Goal: Book appointment/travel/reservation

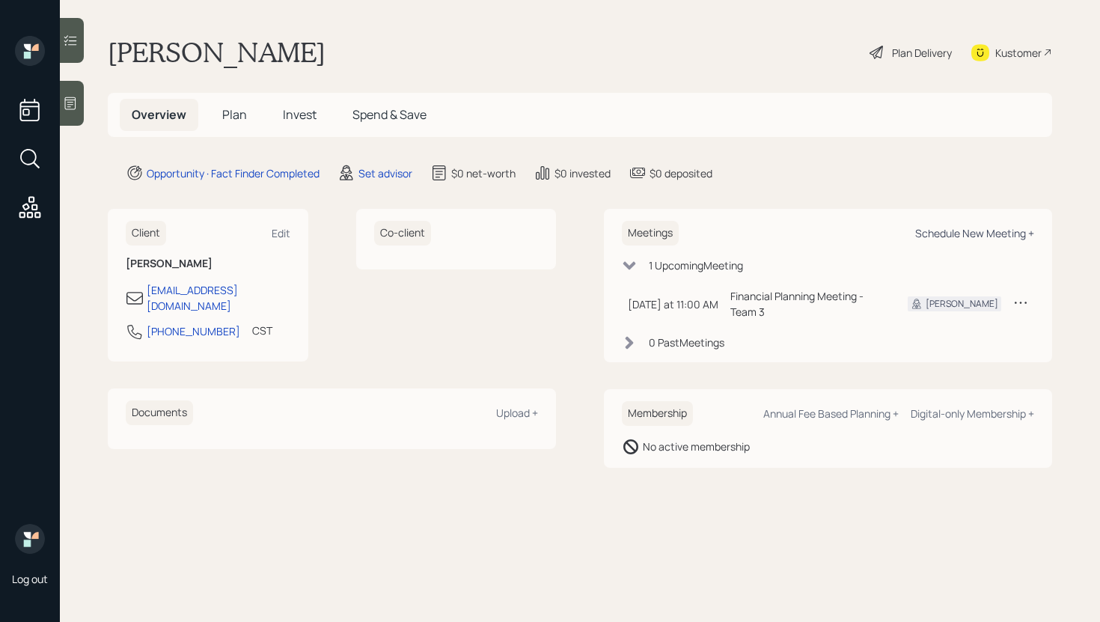
click at [979, 235] on div "Schedule New Meeting +" at bounding box center [974, 233] width 119 height 14
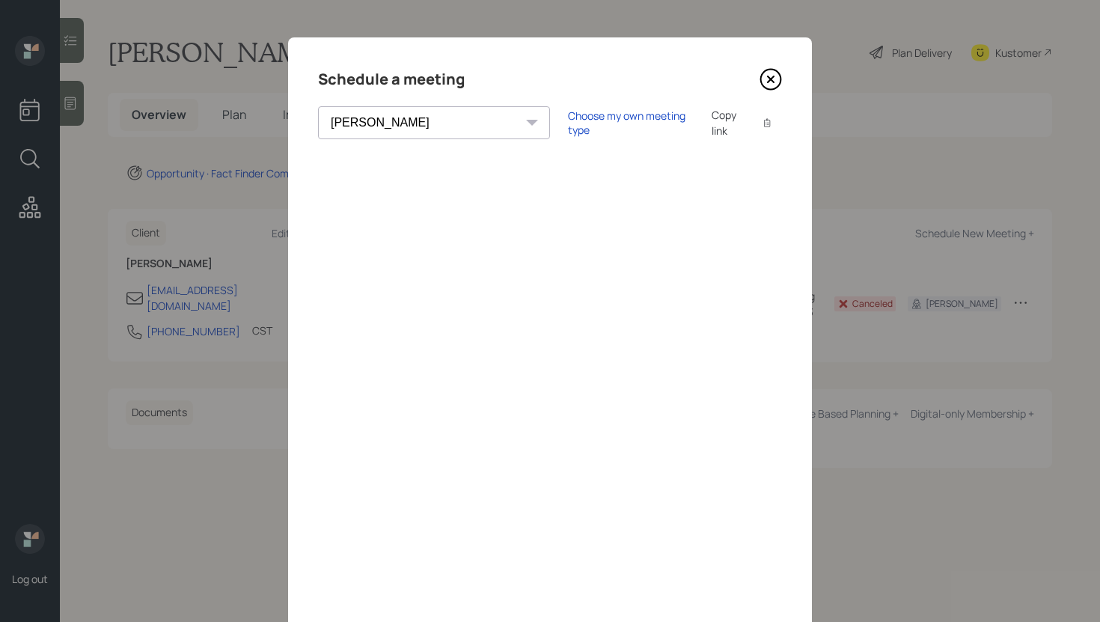
click at [432, 116] on select "[PERSON_NAME] [PERSON_NAME] [PERSON_NAME] [PERSON_NAME] [PERSON_NAME] [PERSON_N…" at bounding box center [434, 122] width 232 height 33
select select "b1d8ea90-abcc-42aa-86cc-4f33a132aacc"
click at [318, 106] on select "[PERSON_NAME] [PERSON_NAME] [PERSON_NAME] [PERSON_NAME] [PERSON_NAME] [PERSON_N…" at bounding box center [434, 122] width 232 height 33
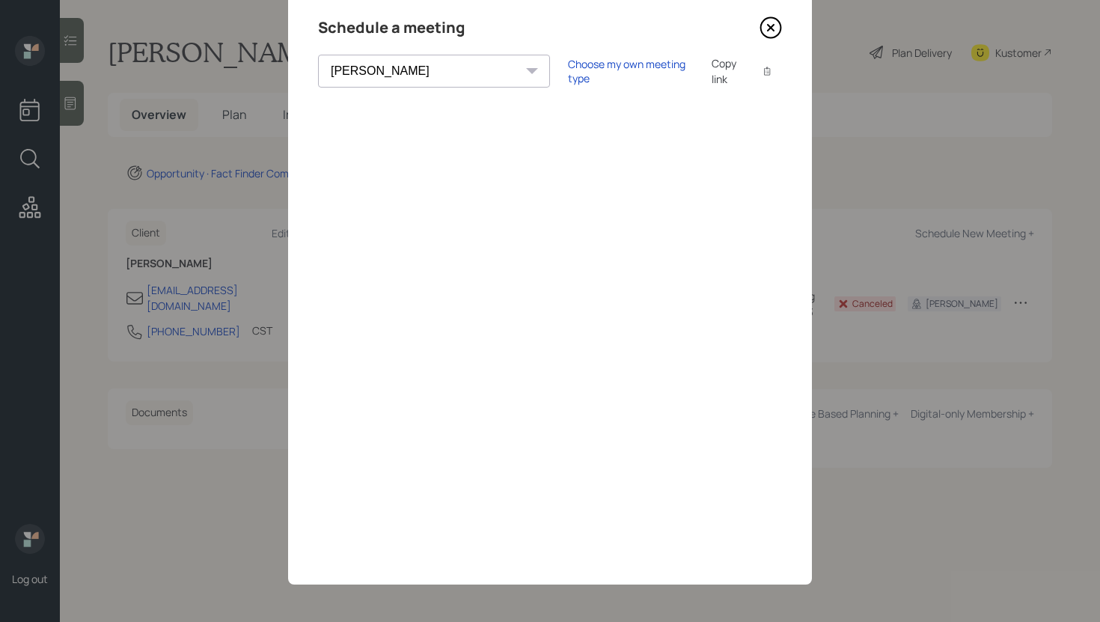
click at [774, 34] on icon at bounding box center [770, 27] width 22 height 22
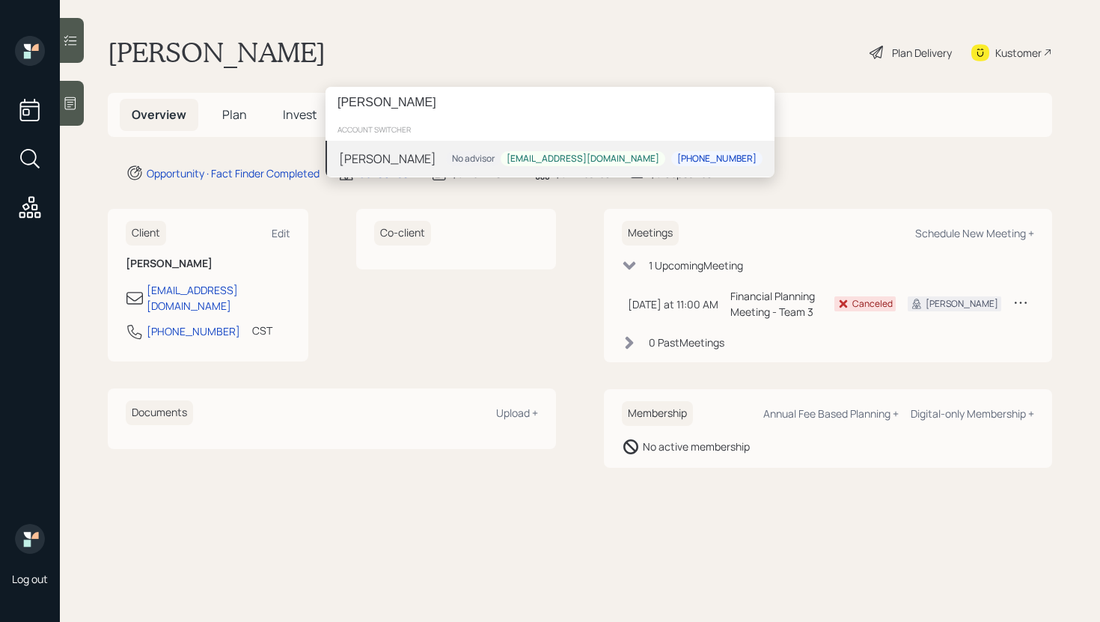
type input "[PERSON_NAME]"
click at [432, 157] on div "[PERSON_NAME] No advisor [EMAIL_ADDRESS][DOMAIN_NAME] [PHONE_NUMBER]" at bounding box center [549, 159] width 449 height 36
